Goal: Transaction & Acquisition: Purchase product/service

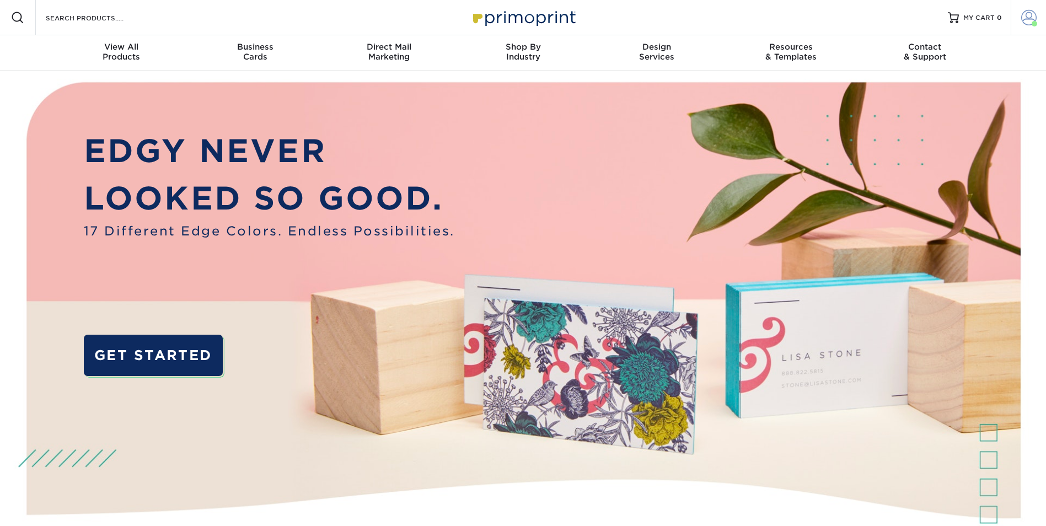
click at [1027, 22] on span at bounding box center [1029, 17] width 15 height 15
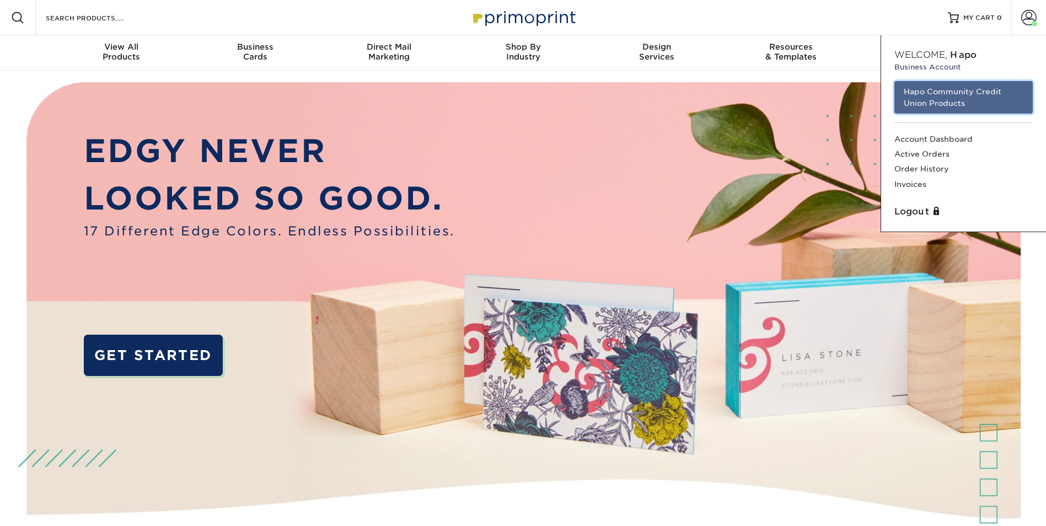
click at [960, 99] on link "Hapo Community Credit Union Products" at bounding box center [964, 97] width 138 height 33
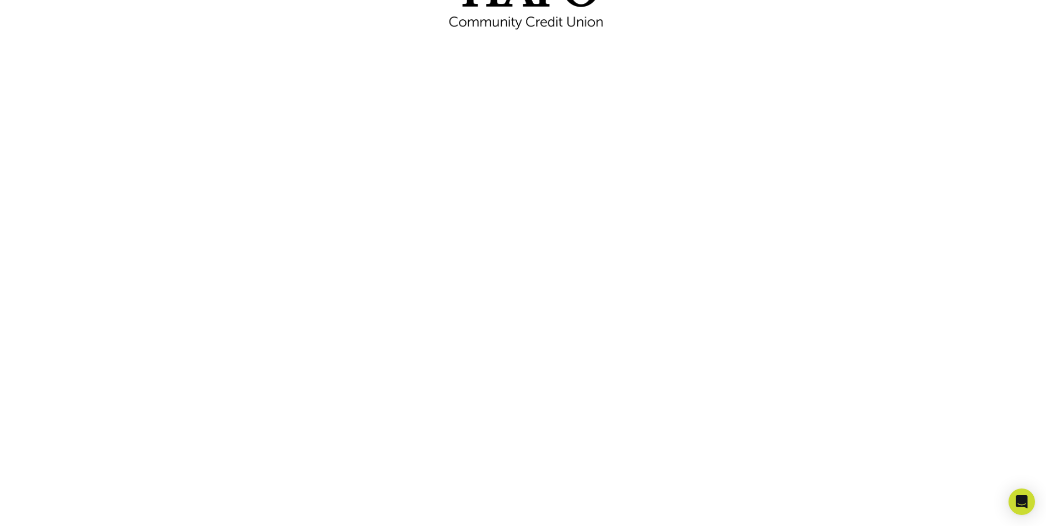
scroll to position [165, 0]
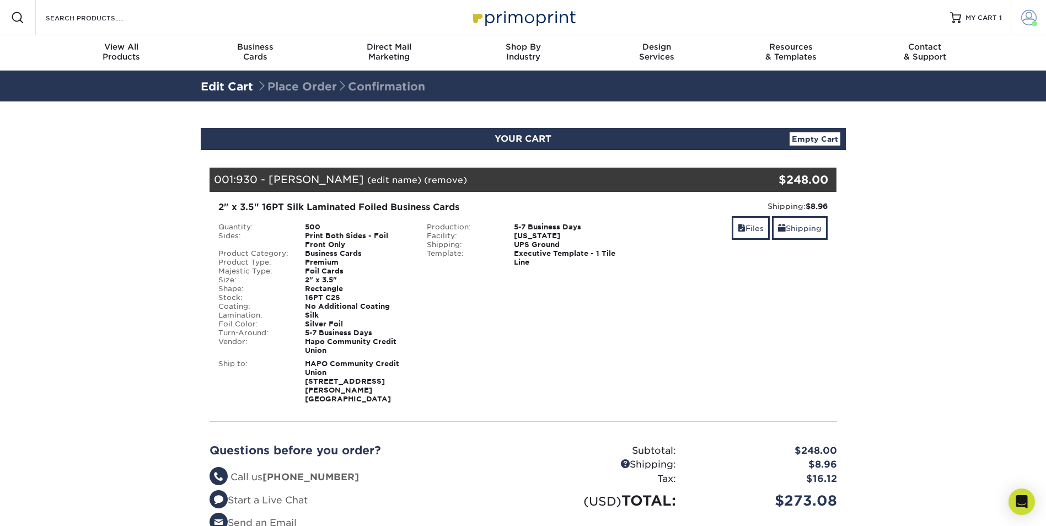
click at [1027, 14] on span at bounding box center [1029, 17] width 15 height 15
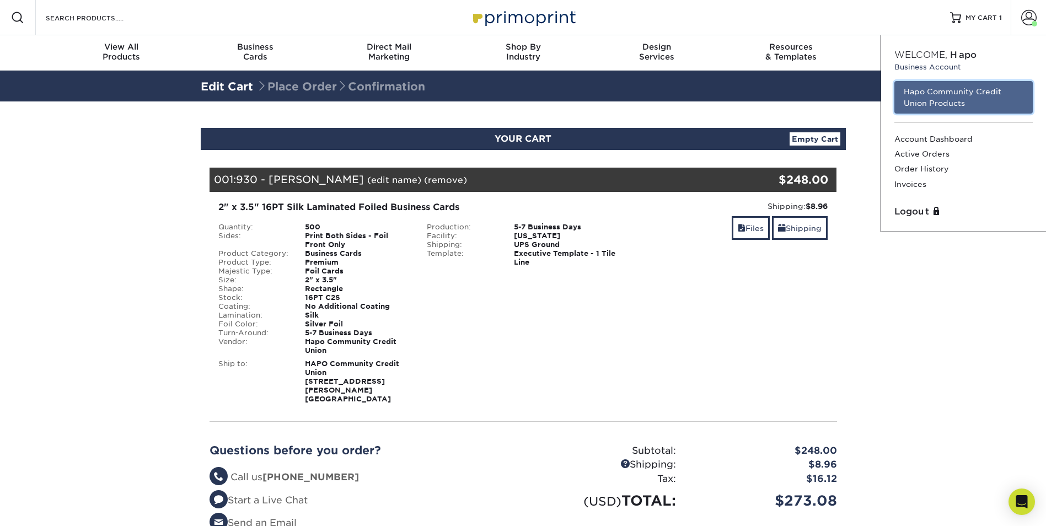
click at [968, 94] on link "Hapo Community Credit Union Products" at bounding box center [964, 97] width 138 height 33
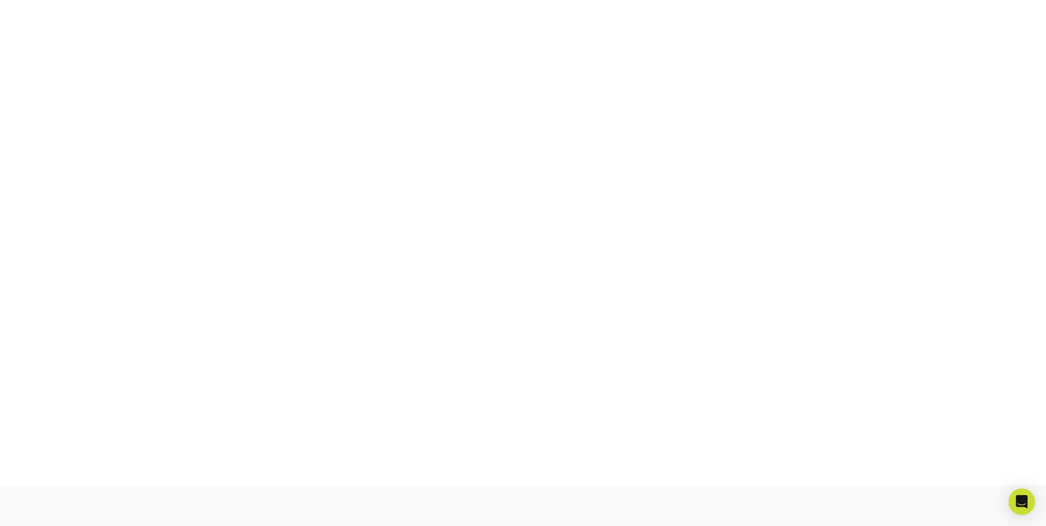
scroll to position [193, 0]
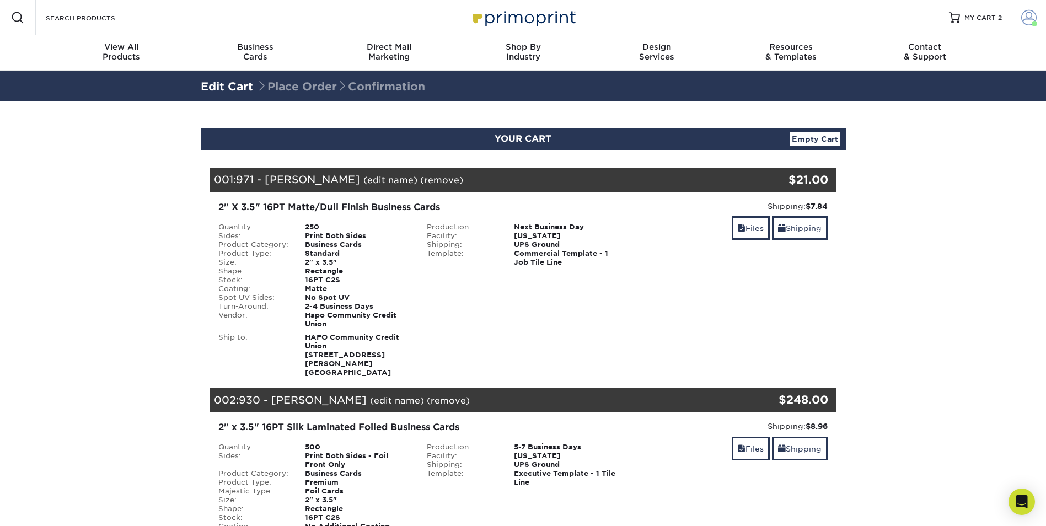
click at [1030, 20] on span at bounding box center [1029, 17] width 15 height 15
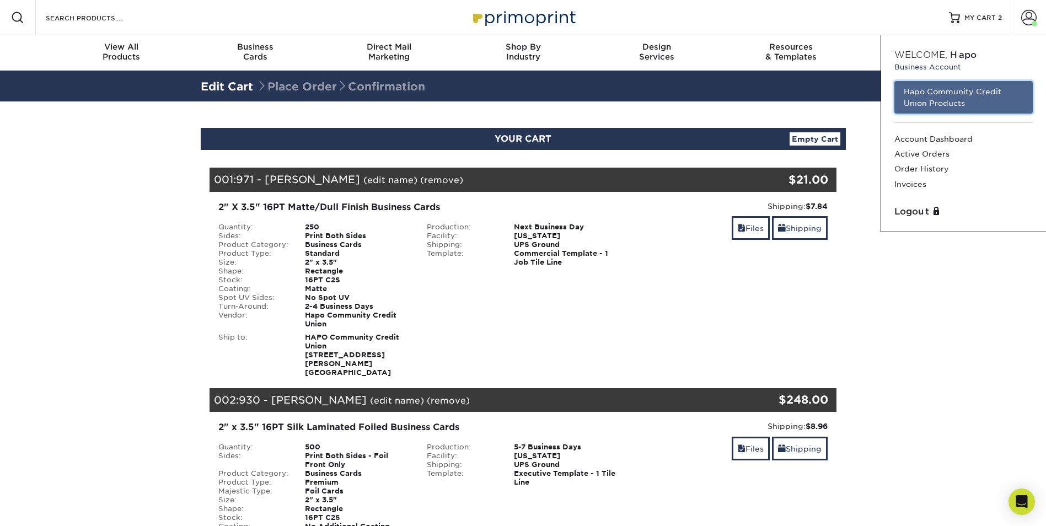
click at [953, 101] on link "Hapo Community Credit Union Products" at bounding box center [964, 97] width 138 height 33
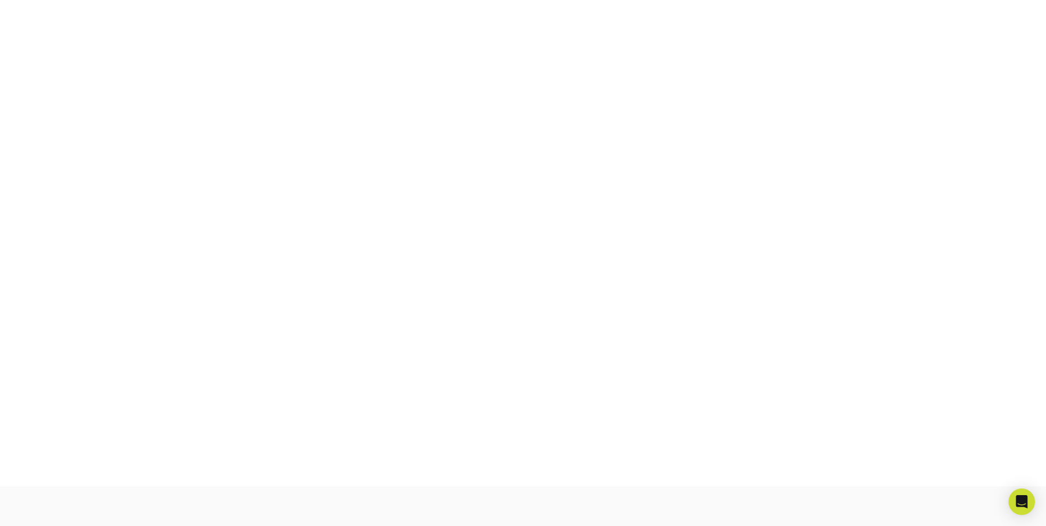
scroll to position [193, 0]
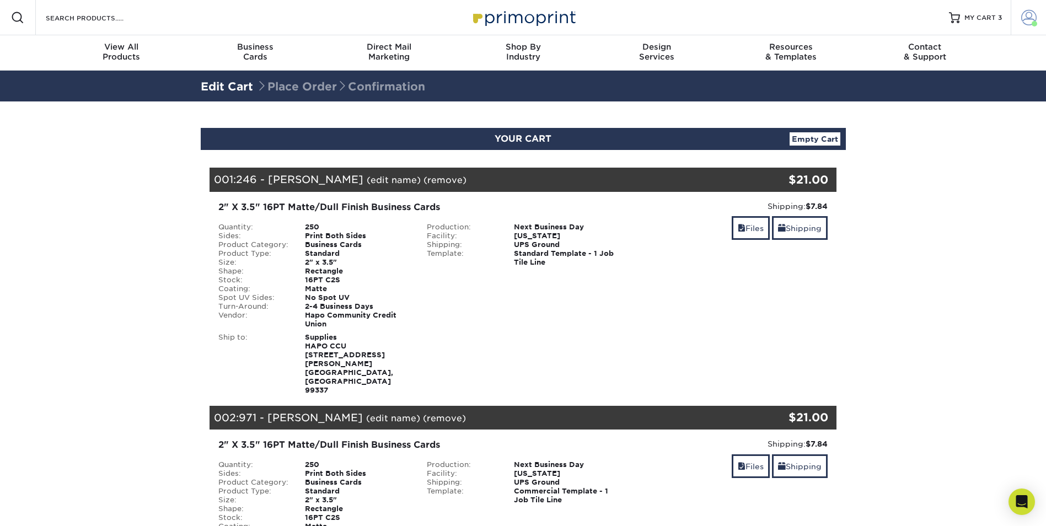
click at [1028, 15] on span at bounding box center [1029, 17] width 15 height 15
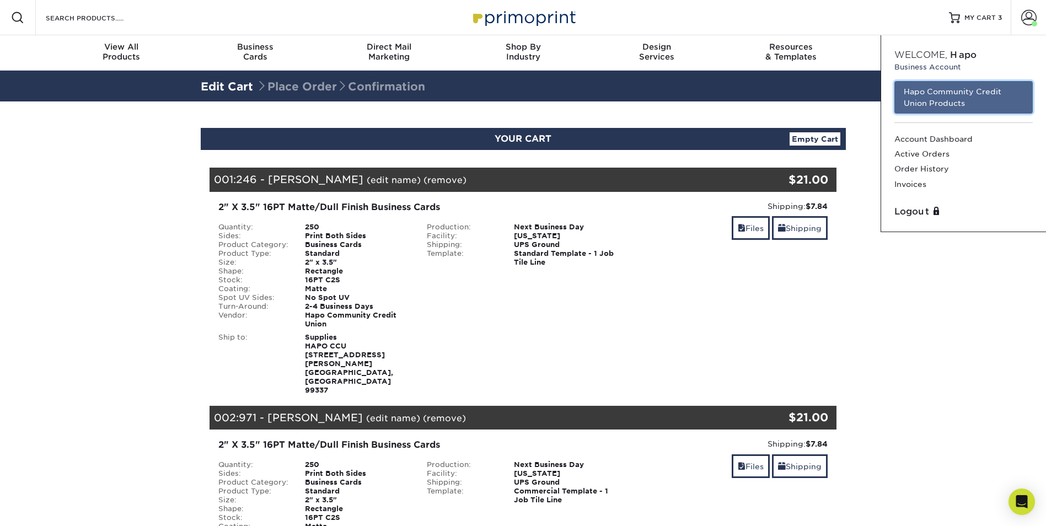
click at [952, 93] on link "Hapo Community Credit Union Products" at bounding box center [964, 97] width 138 height 33
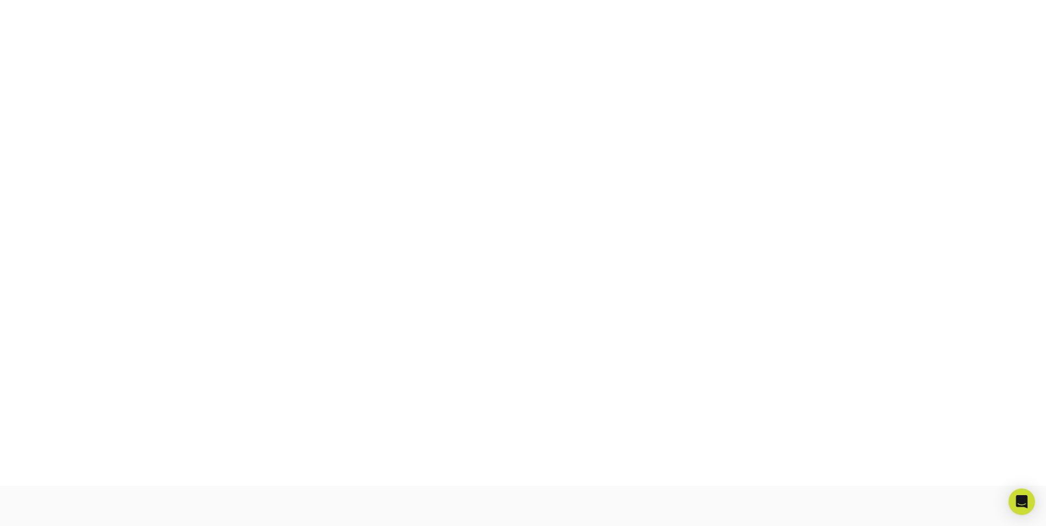
scroll to position [193, 0]
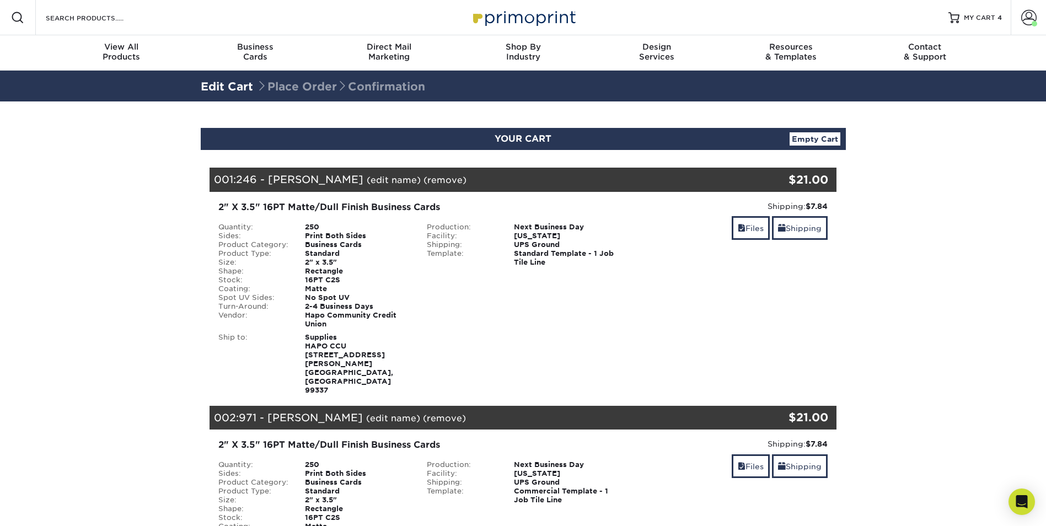
drag, startPoint x: 1036, startPoint y: 14, endPoint x: 1009, endPoint y: 25, distance: 29.2
click at [1036, 14] on span at bounding box center [1029, 17] width 15 height 15
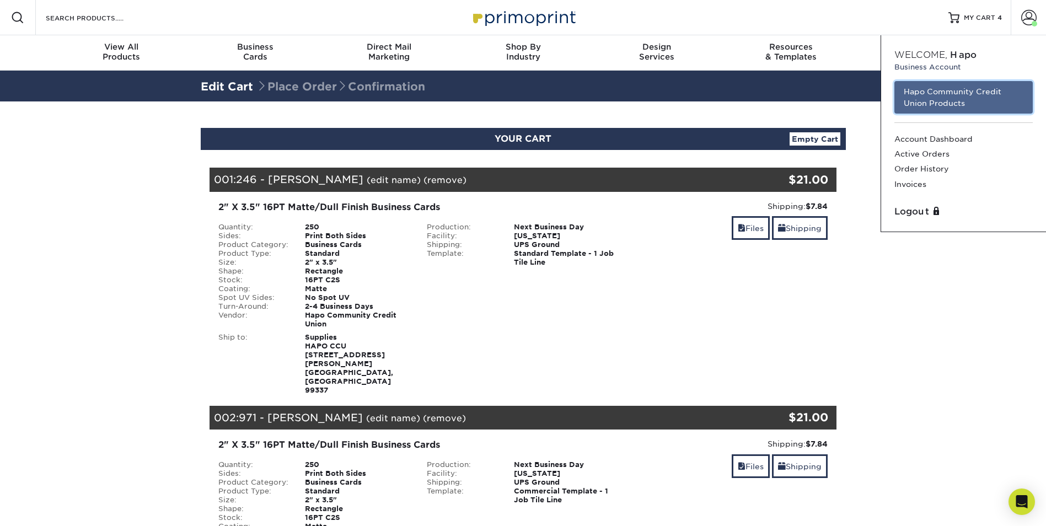
click at [927, 89] on link "Hapo Community Credit Union Products" at bounding box center [964, 97] width 138 height 33
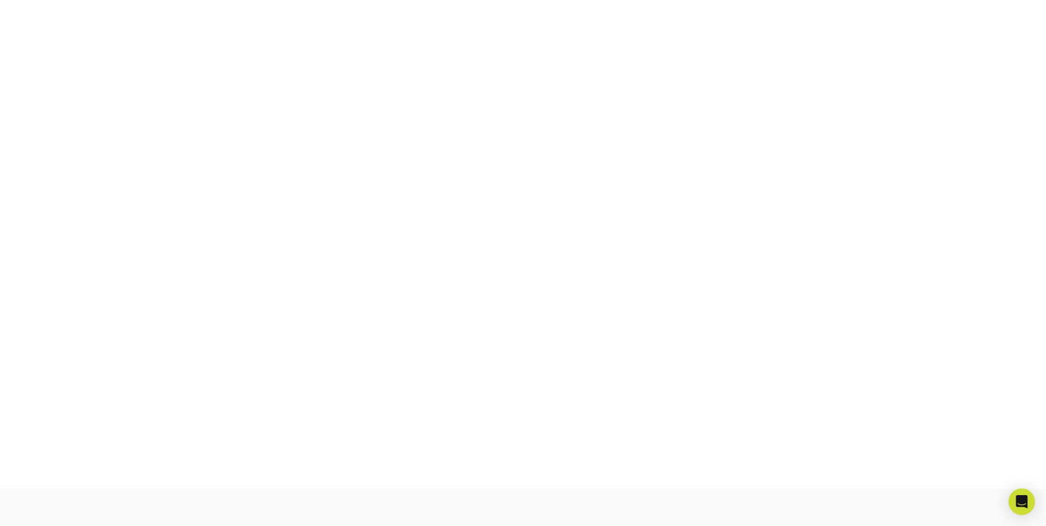
scroll to position [193, 0]
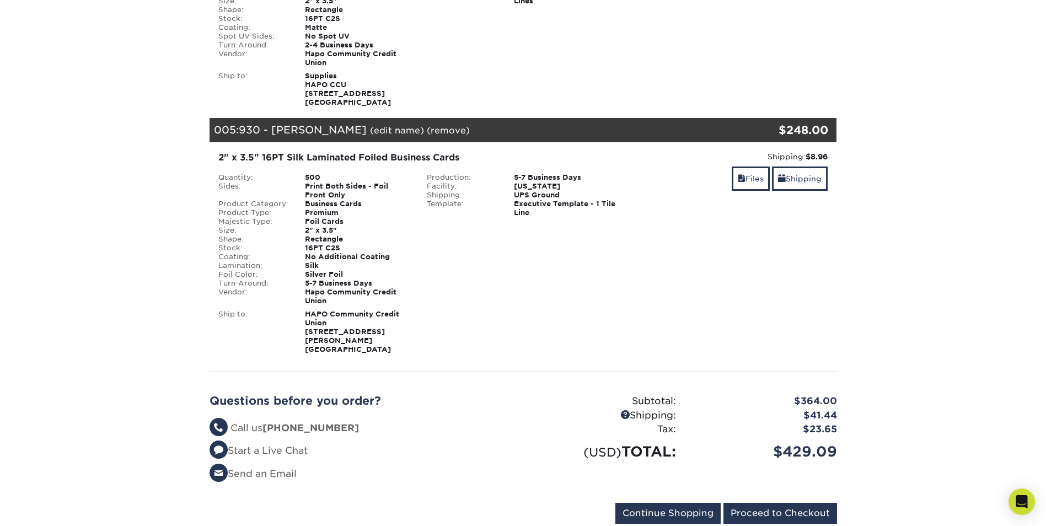
scroll to position [993, 0]
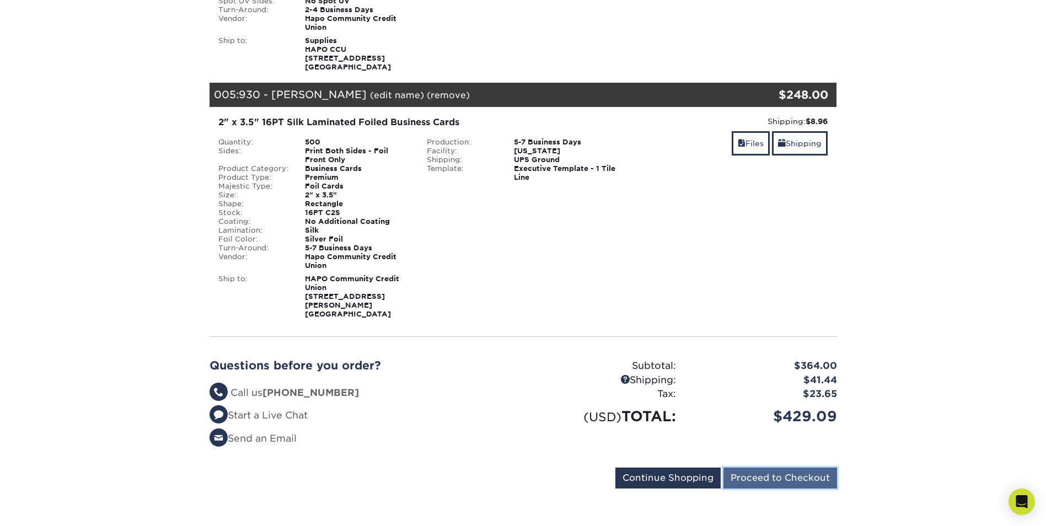
click at [763, 468] on input "Proceed to Checkout" at bounding box center [781, 478] width 114 height 21
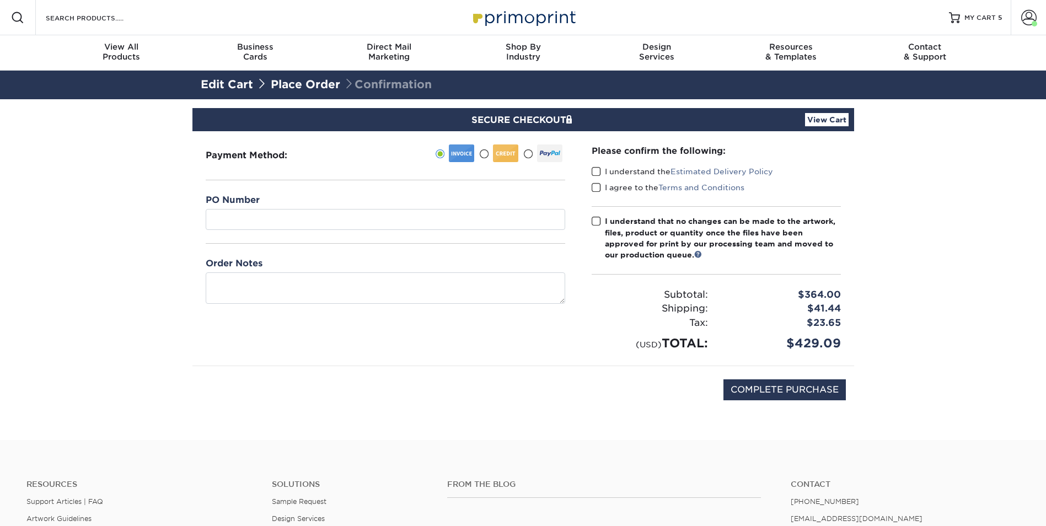
click at [596, 174] on span at bounding box center [596, 172] width 9 height 10
click at [0, 0] on input "I understand the Estimated Delivery Policy" at bounding box center [0, 0] width 0 height 0
click at [597, 188] on span at bounding box center [596, 188] width 9 height 10
click at [0, 0] on input "I agree to the Terms and Conditions" at bounding box center [0, 0] width 0 height 0
click at [596, 218] on span at bounding box center [596, 221] width 9 height 10
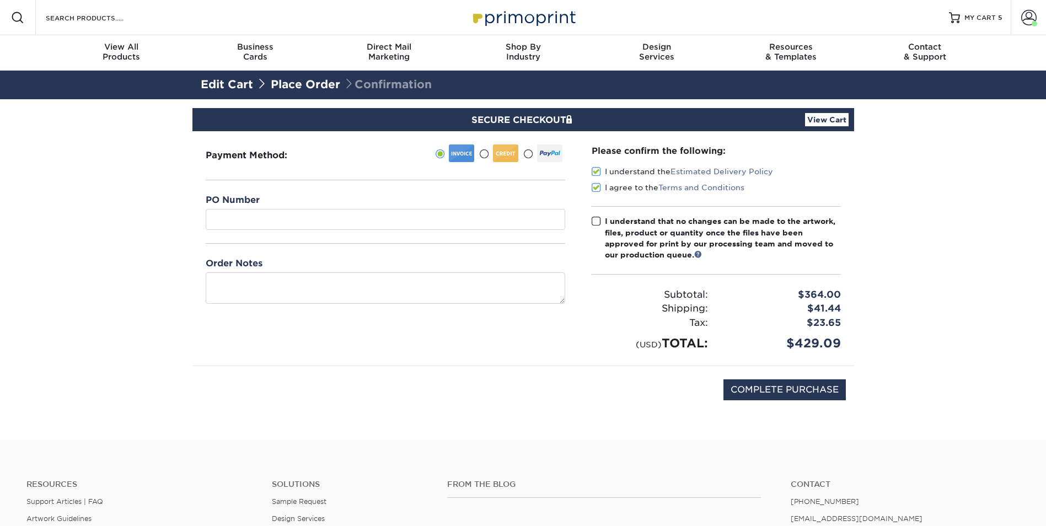
click at [0, 0] on input "I understand that no changes can be made to the artwork, files, product or quan…" at bounding box center [0, 0] width 0 height 0
click at [549, 353] on div "Payment Method:" at bounding box center [386, 248] width 386 height 234
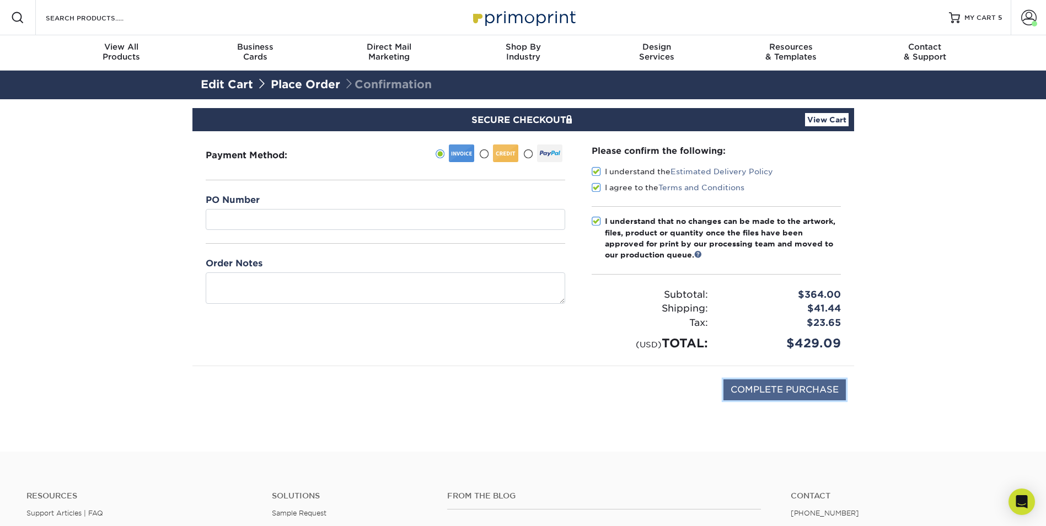
click at [802, 389] on input "COMPLETE PURCHASE" at bounding box center [785, 390] width 122 height 21
type input "PROCESSING, PLEASE WAIT..."
